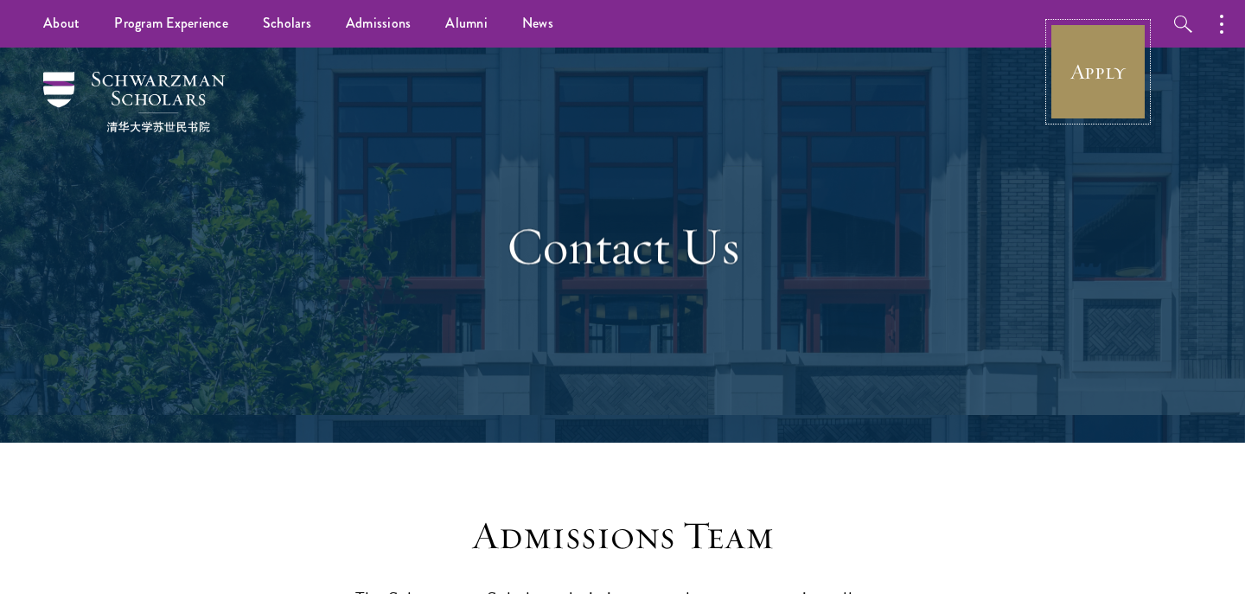
click at [1123, 61] on link "Apply" at bounding box center [1098, 71] width 97 height 97
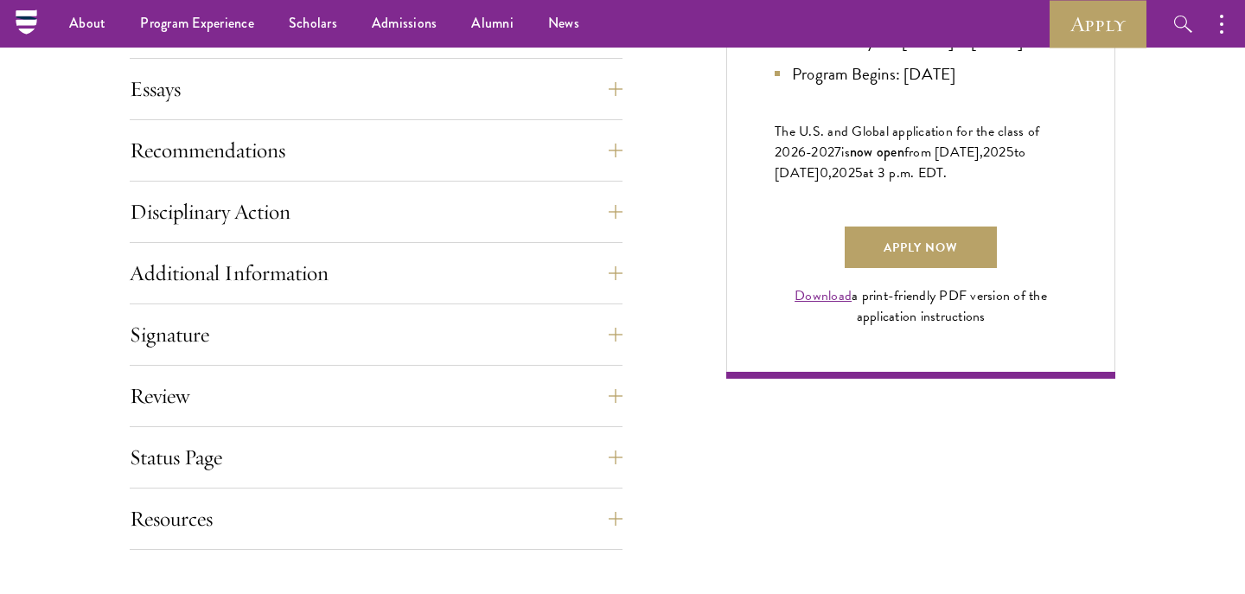
scroll to position [1171, 0]
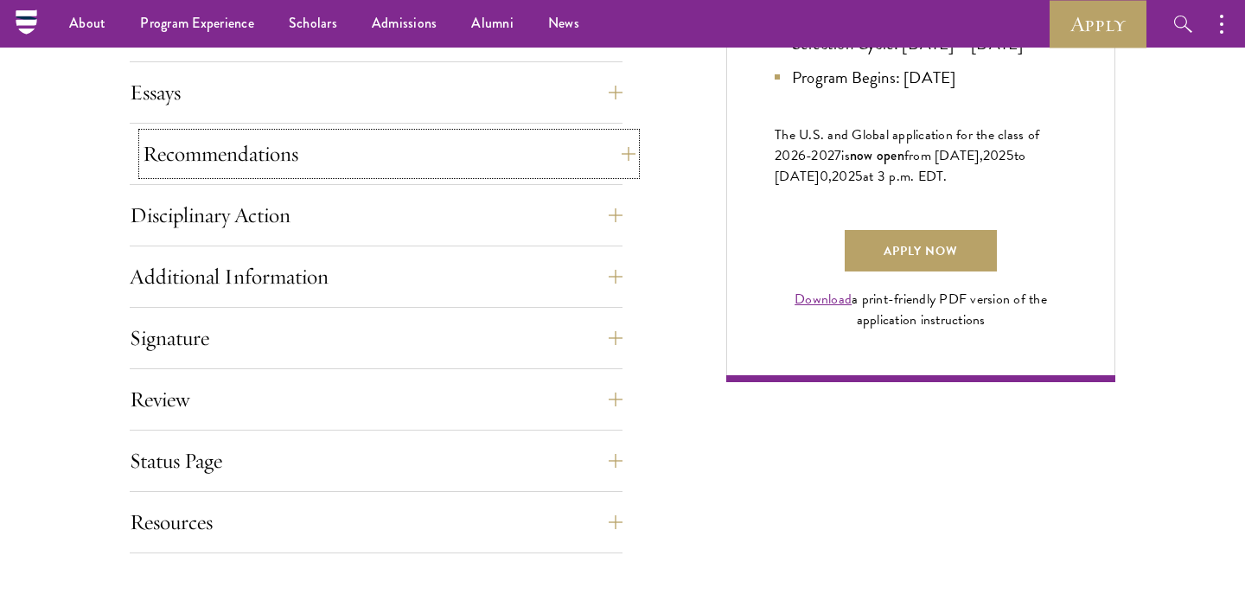
click at [618, 150] on button "Recommendations" at bounding box center [389, 154] width 493 height 42
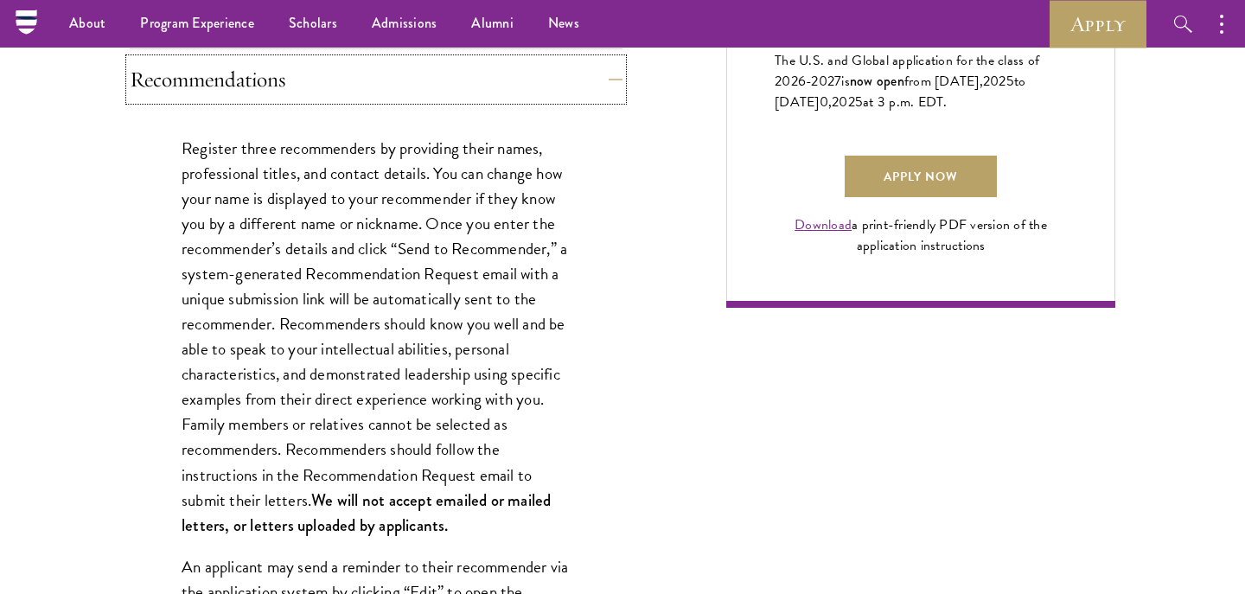
scroll to position [0, 0]
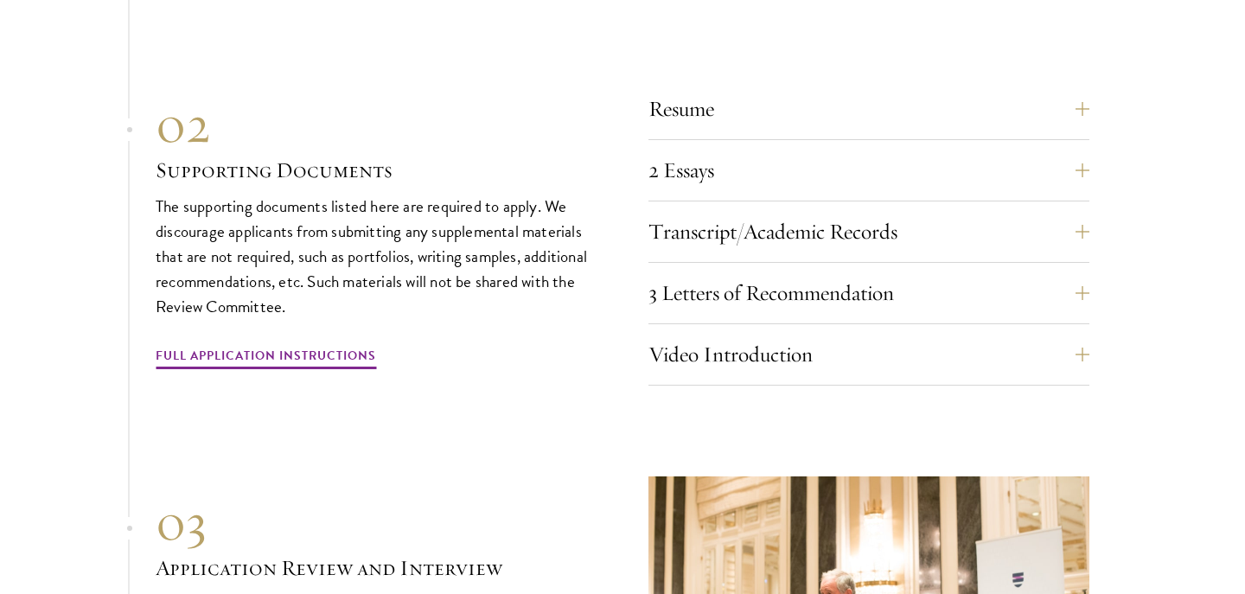
scroll to position [6001, 0]
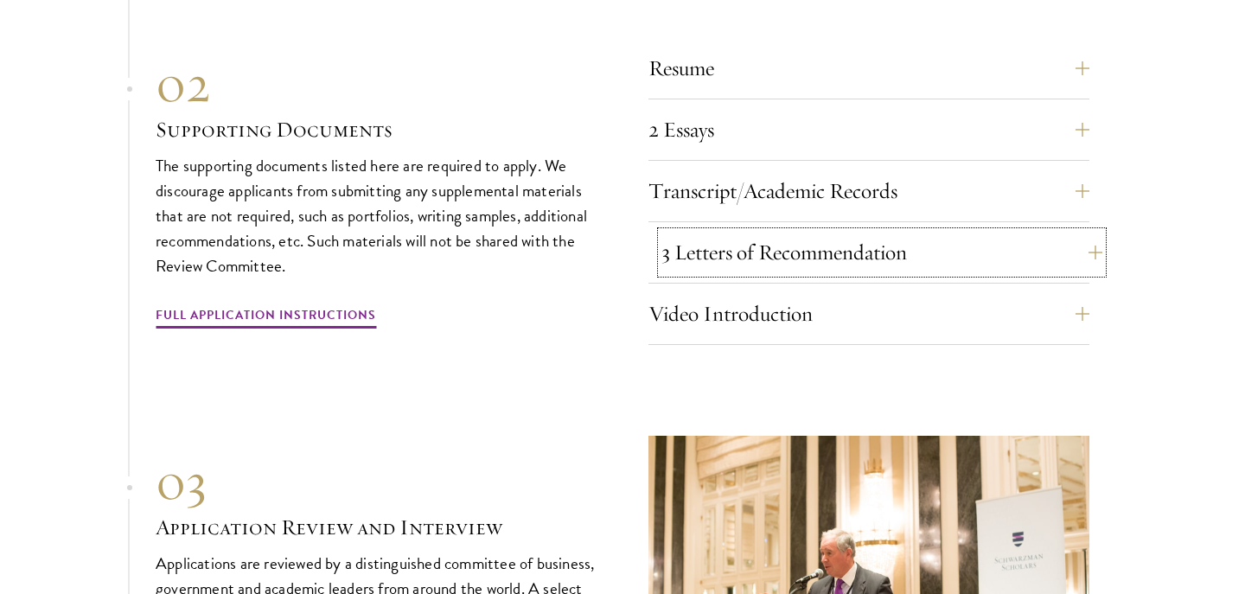
click at [1072, 256] on button "3 Letters of Recommendation" at bounding box center [882, 253] width 441 height 42
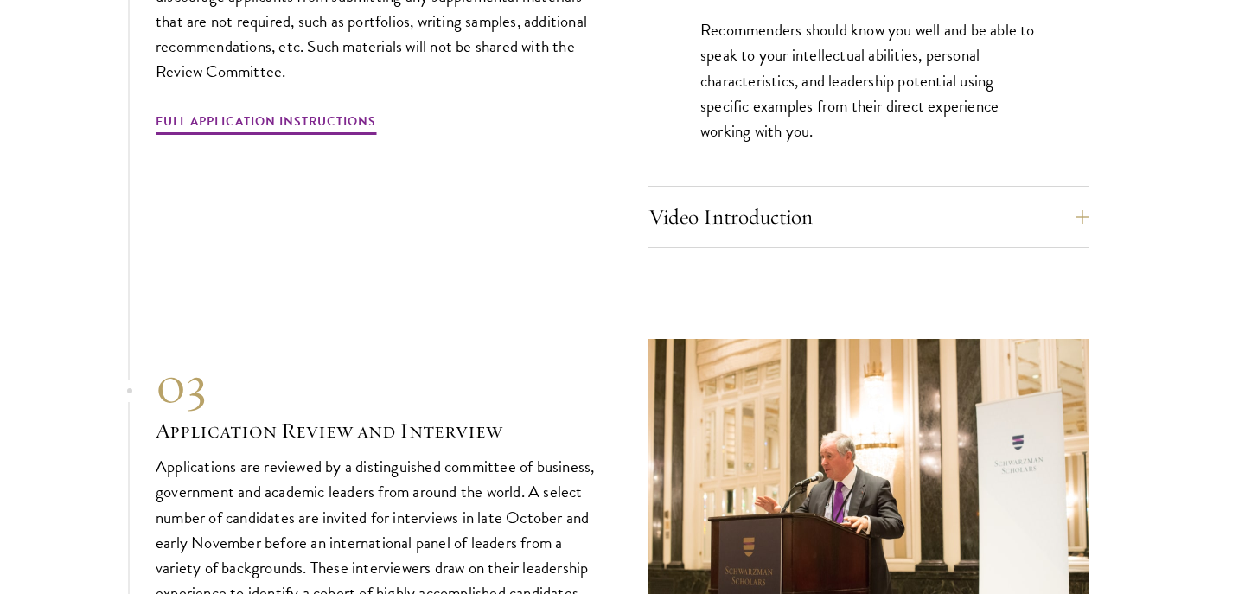
scroll to position [6311, 0]
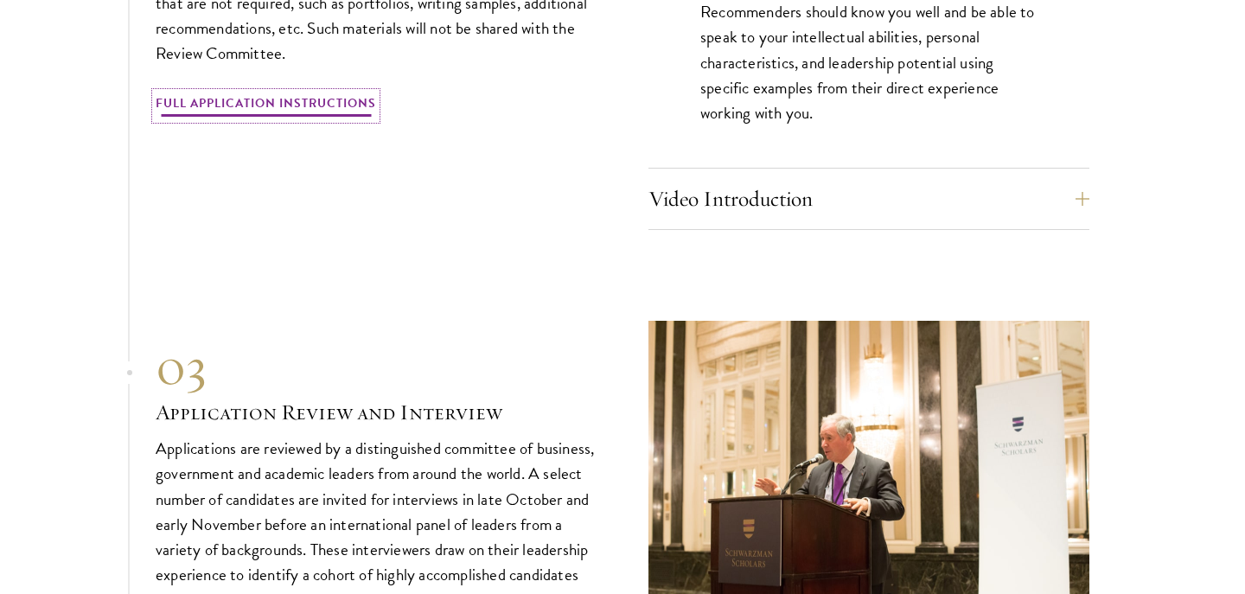
click at [330, 99] on link "Full Application Instructions" at bounding box center [266, 106] width 221 height 27
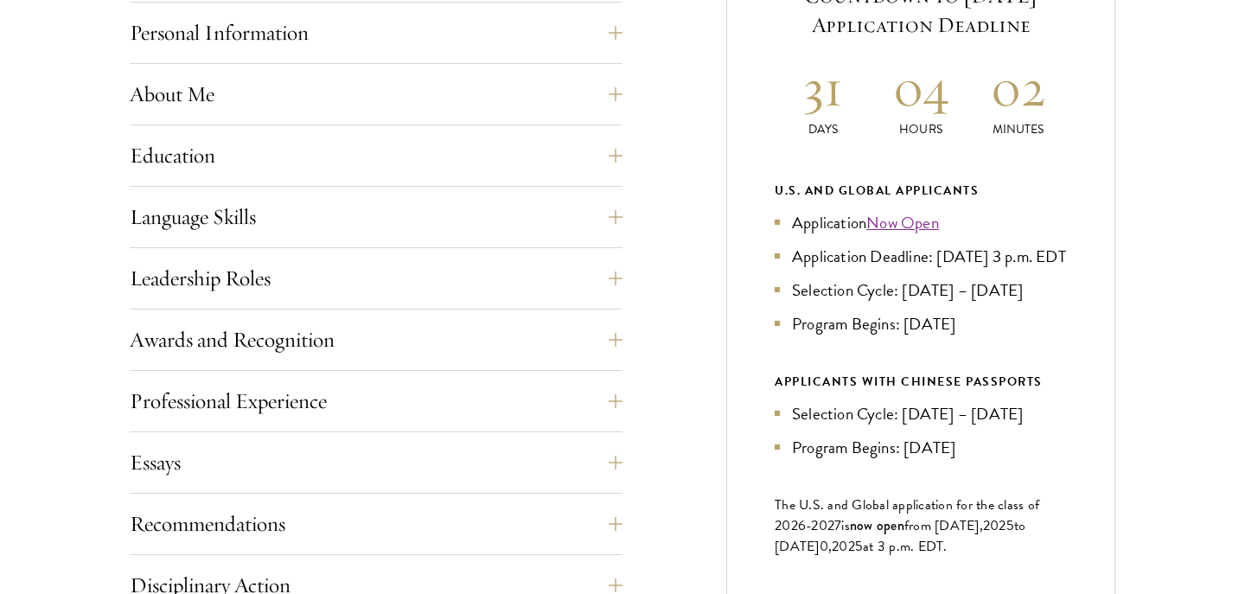
scroll to position [802, 0]
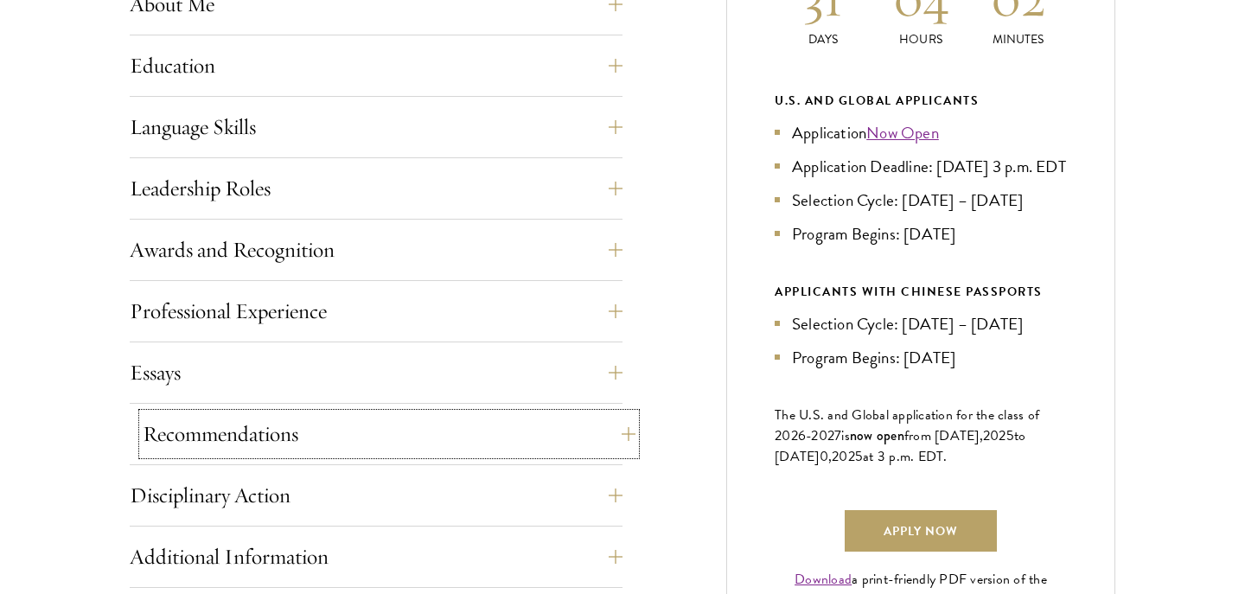
click at [606, 433] on button "Recommendations" at bounding box center [389, 434] width 493 height 42
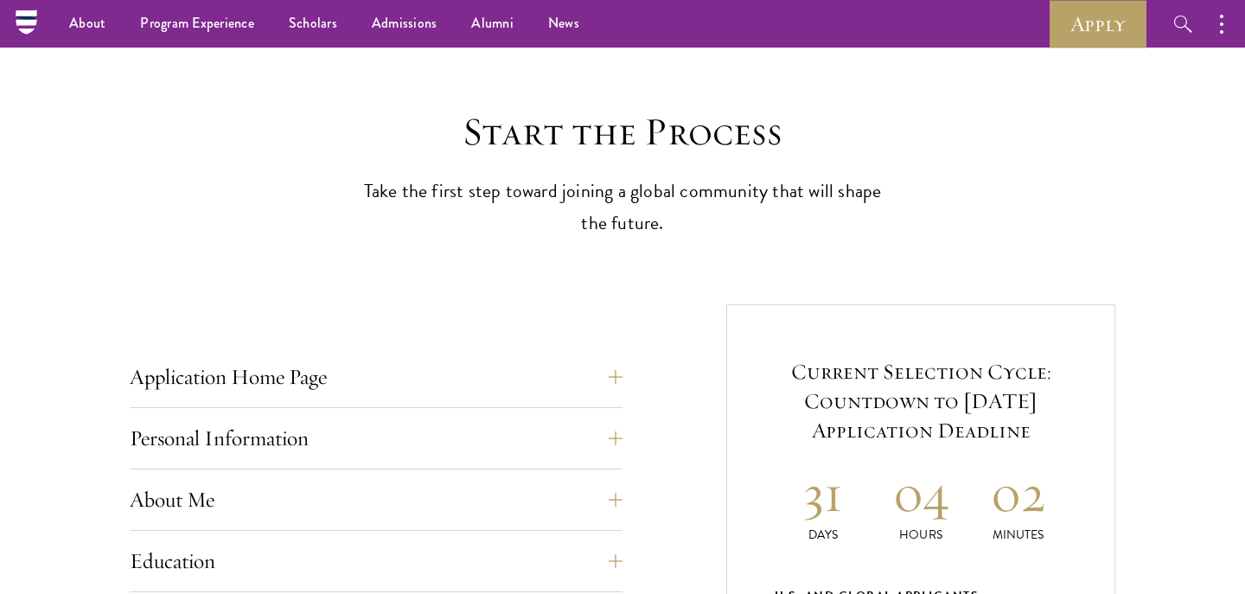
scroll to position [0, 0]
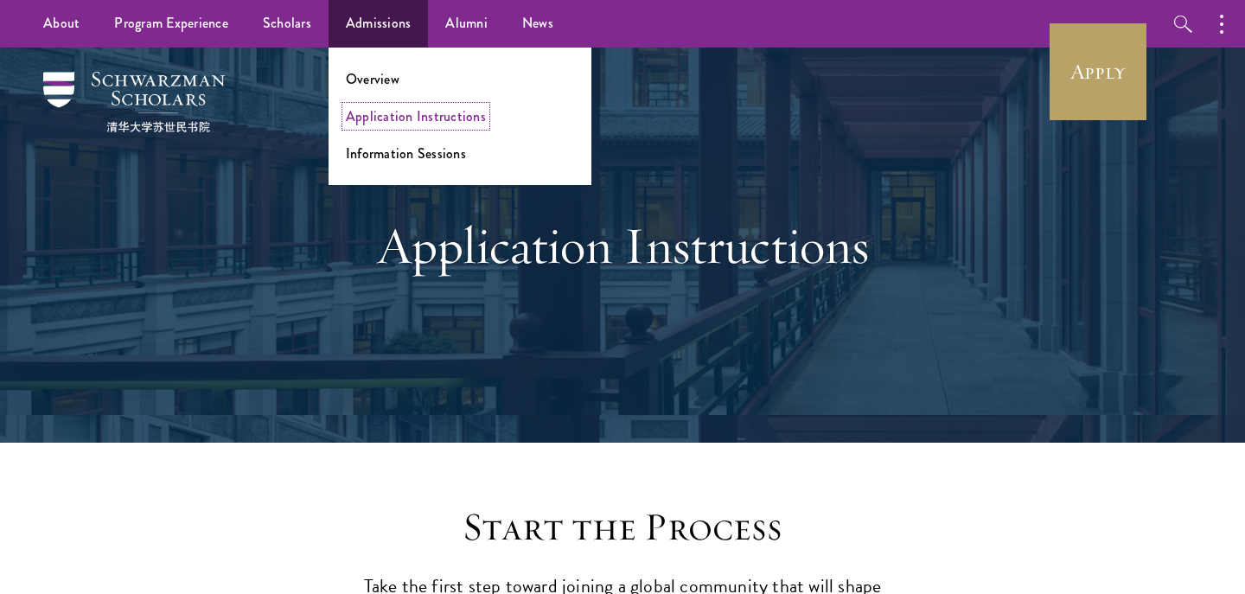
click at [413, 120] on link "Application Instructions" at bounding box center [416, 116] width 140 height 20
